Goal: Task Accomplishment & Management: Manage account settings

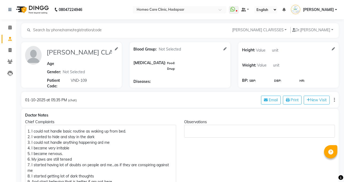
select select "[DEMOGRAPHIC_DATA]"
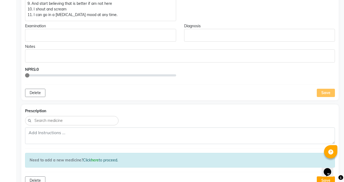
scroll to position [178, 0]
click at [145, 34] on p "Rich Text Editor, main" at bounding box center [100, 36] width 146 height 6
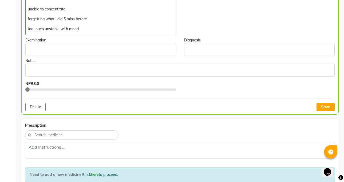
scroll to position [211, 0]
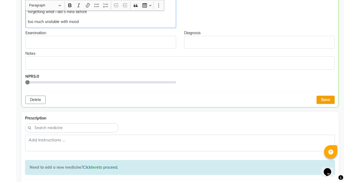
click at [323, 99] on button "Save" at bounding box center [325, 99] width 18 height 8
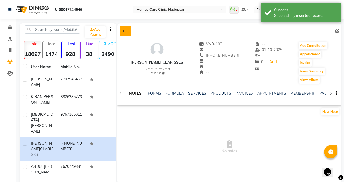
click at [124, 28] on button at bounding box center [124, 31] width 11 height 10
